Goal: Task Accomplishment & Management: Complete application form

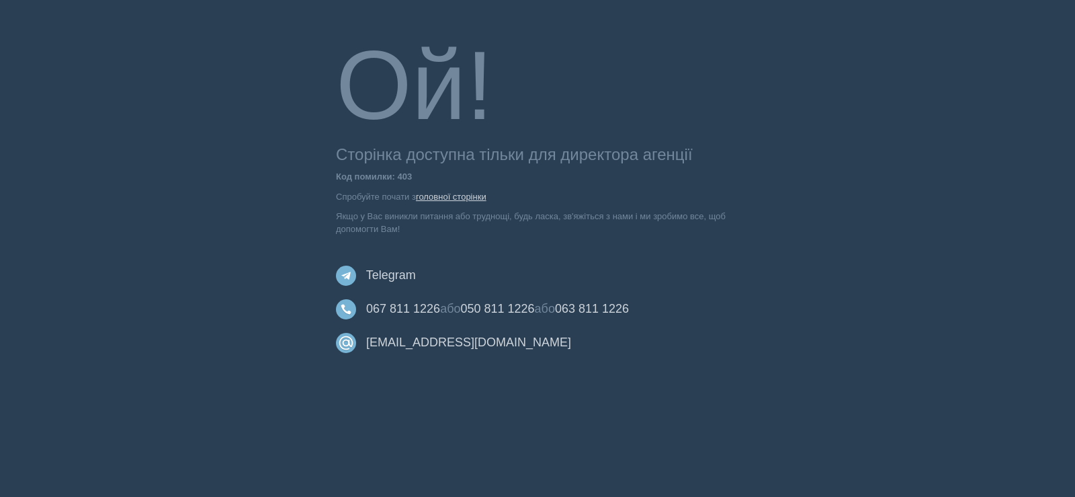
click at [448, 193] on link "головної сторінки" at bounding box center [451, 197] width 71 height 10
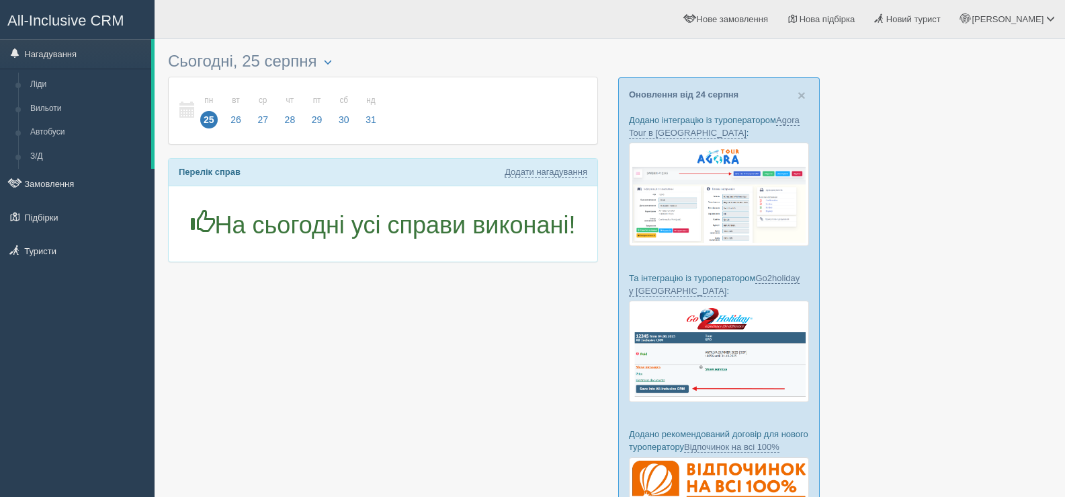
click at [79, 17] on span "All-Inclusive CRM" at bounding box center [65, 20] width 117 height 17
click at [941, 15] on span "Новий турист" at bounding box center [913, 19] width 54 height 10
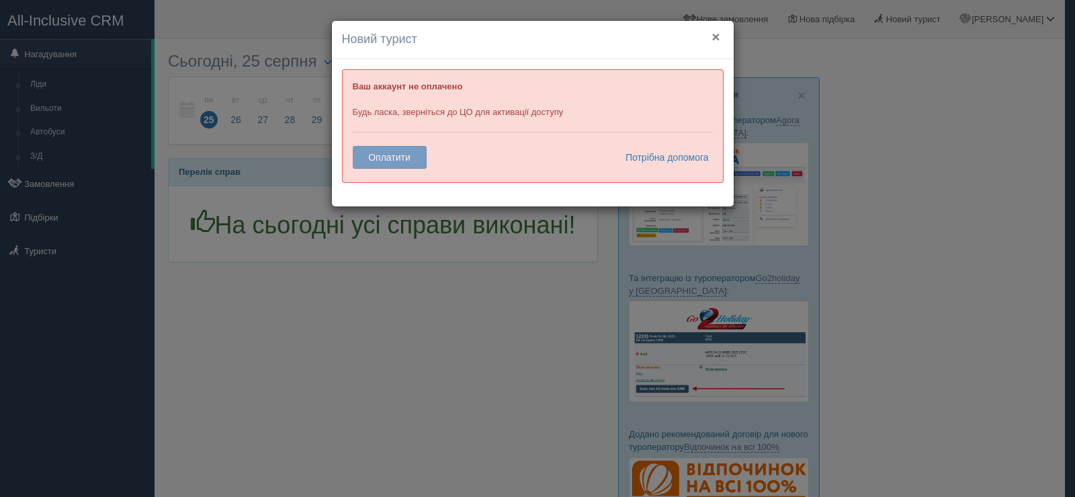
click at [714, 36] on button "×" at bounding box center [716, 37] width 8 height 14
